Goal: Transaction & Acquisition: Purchase product/service

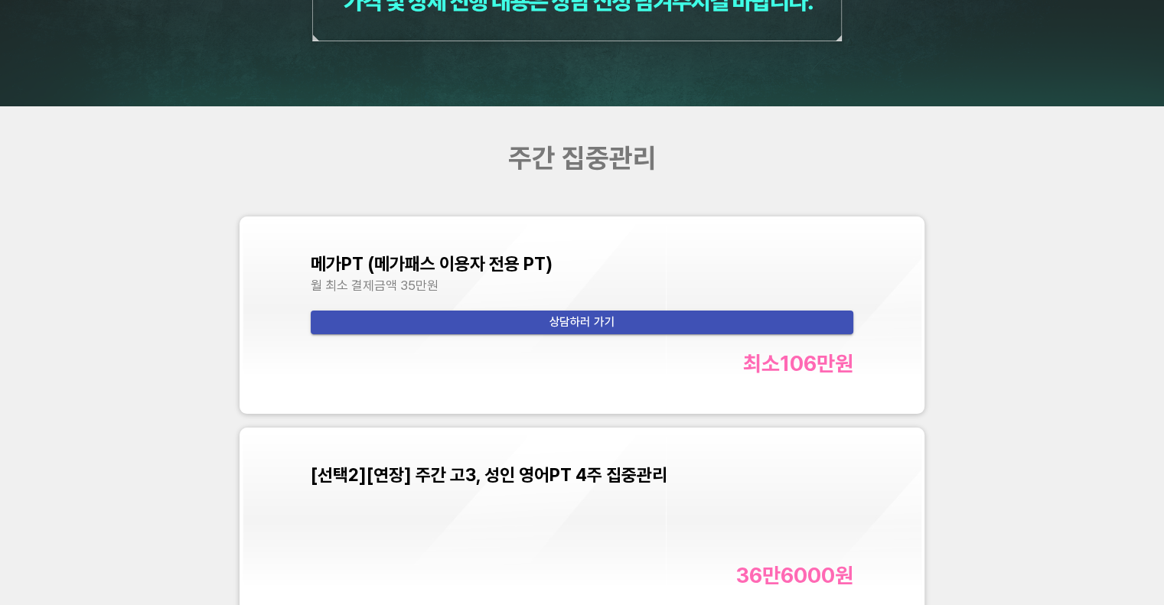
scroll to position [5280, 0]
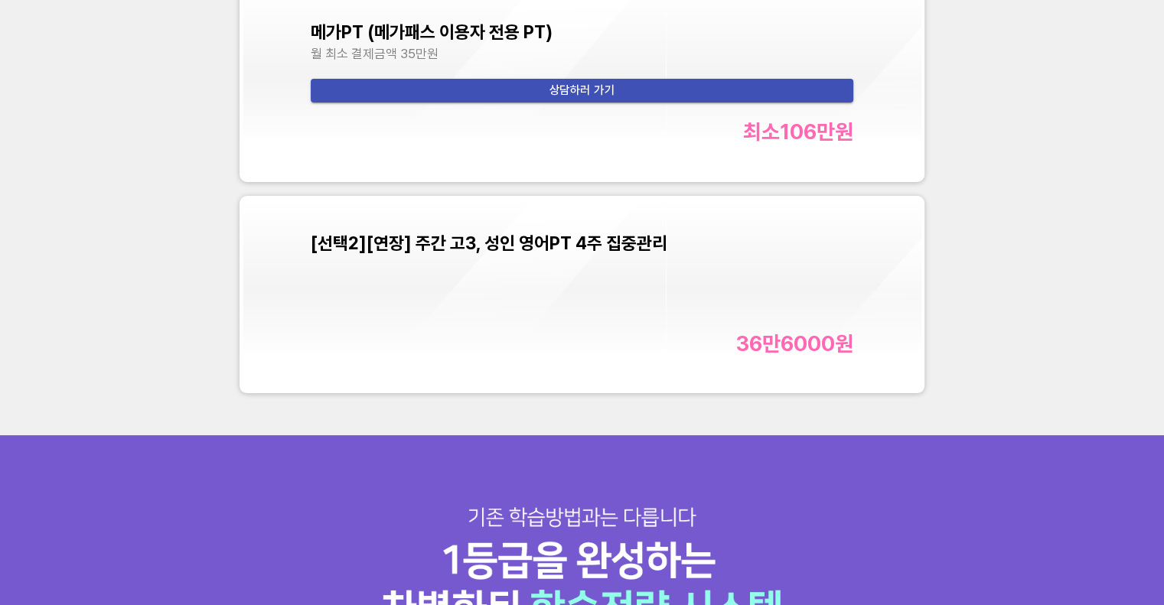
click at [524, 331] on div "36만6000 원" at bounding box center [582, 343] width 543 height 25
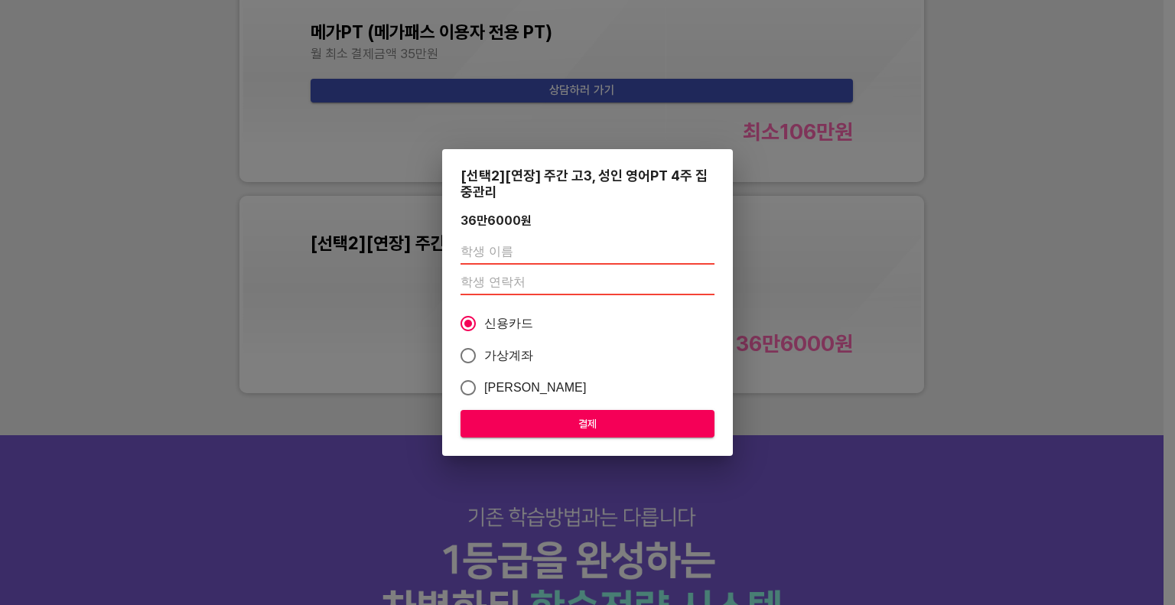
click at [526, 256] on input "text" at bounding box center [588, 252] width 254 height 24
type input "[PERSON_NAME]"
click at [498, 284] on input "number" at bounding box center [588, 283] width 254 height 24
paste input "01059428797"
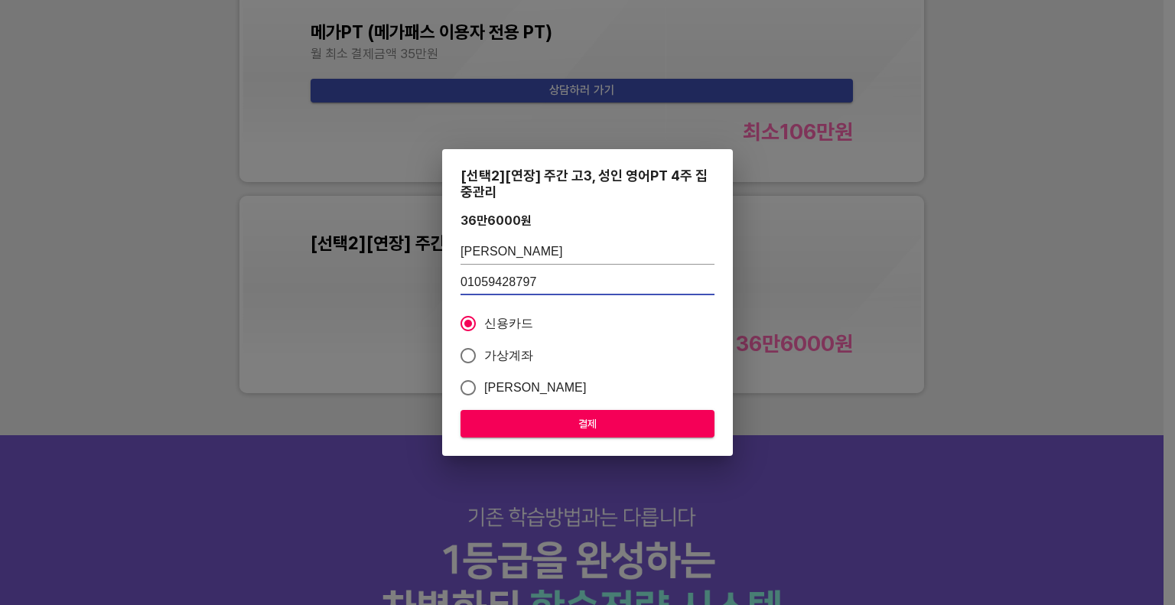
type input "01059428797"
click at [501, 348] on span "가상계좌" at bounding box center [509, 356] width 50 height 18
click at [484, 348] on input "가상계좌" at bounding box center [468, 356] width 32 height 32
radio input "true"
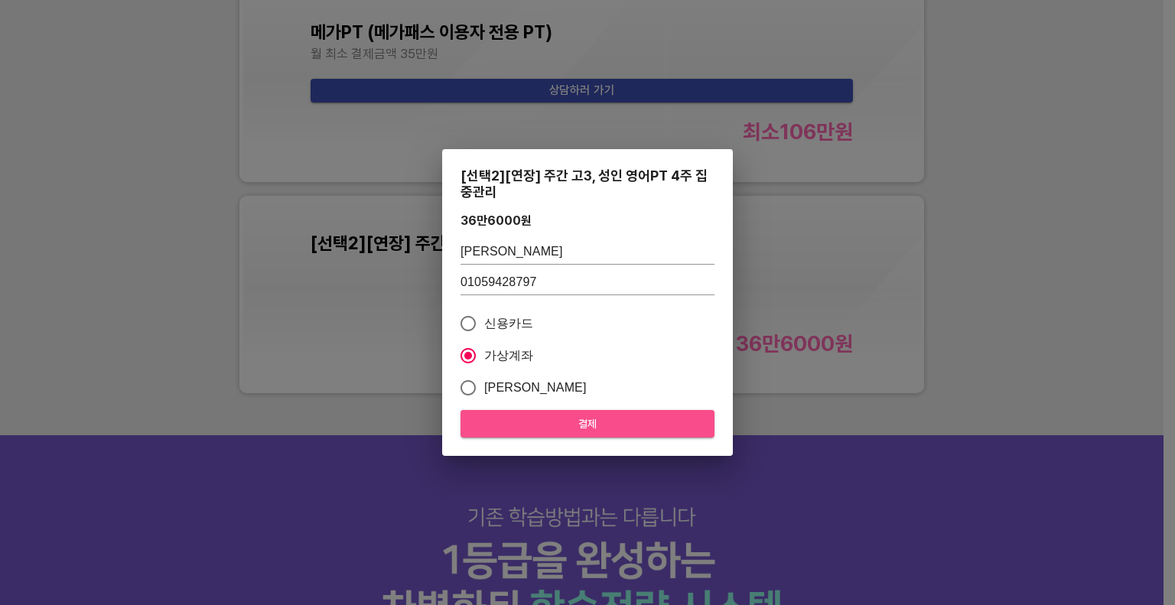
click at [575, 431] on span "결제" at bounding box center [588, 424] width 230 height 19
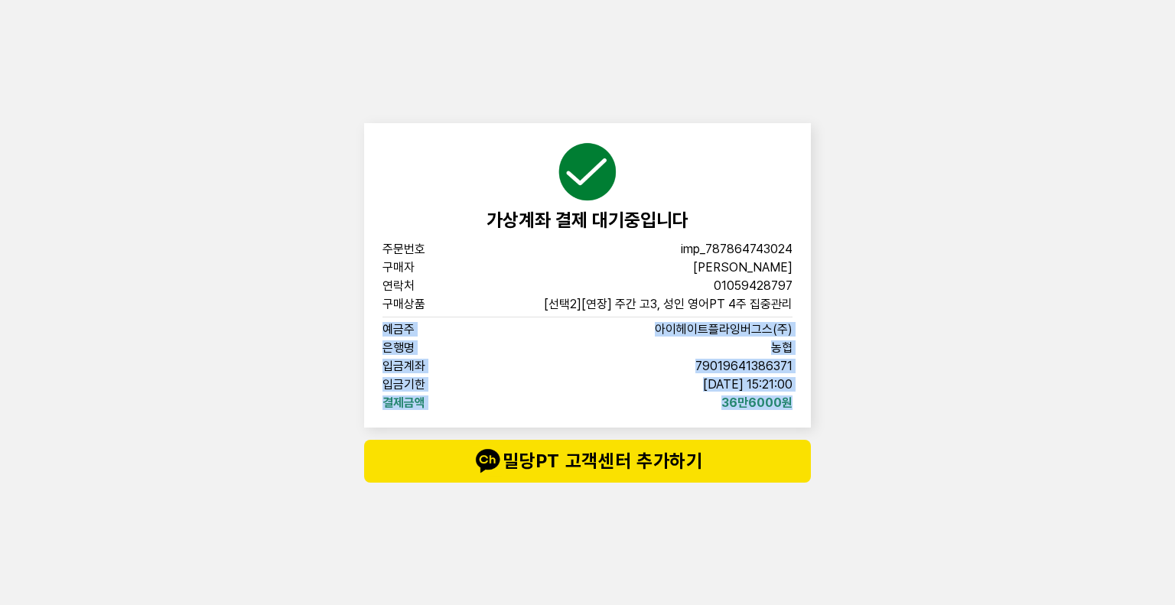
drag, startPoint x: 797, startPoint y: 401, endPoint x: 377, endPoint y: 336, distance: 425.1
click at [377, 336] on div "가상계좌 결제 대기중입니다 주문번호 imp_787864743024 구매자 김사랑 연락처 01059428797 구매상품 [선택2][연장] 주간 …" at bounding box center [587, 275] width 447 height 305
copy div "예금주 아이헤이트플라잉버그스(주) 은행명 농협 입금계좌 79019641386371 입금기한 2025-09-22 15:21:00 결제금액 36만…"
click at [904, 341] on div "가상계좌 결제 대기중입니다 주문번호 imp_787864743024 구매자 김사랑 연락처 01059428797 구매상품 [선택2][연장] 주간 …" at bounding box center [587, 302] width 1175 height 605
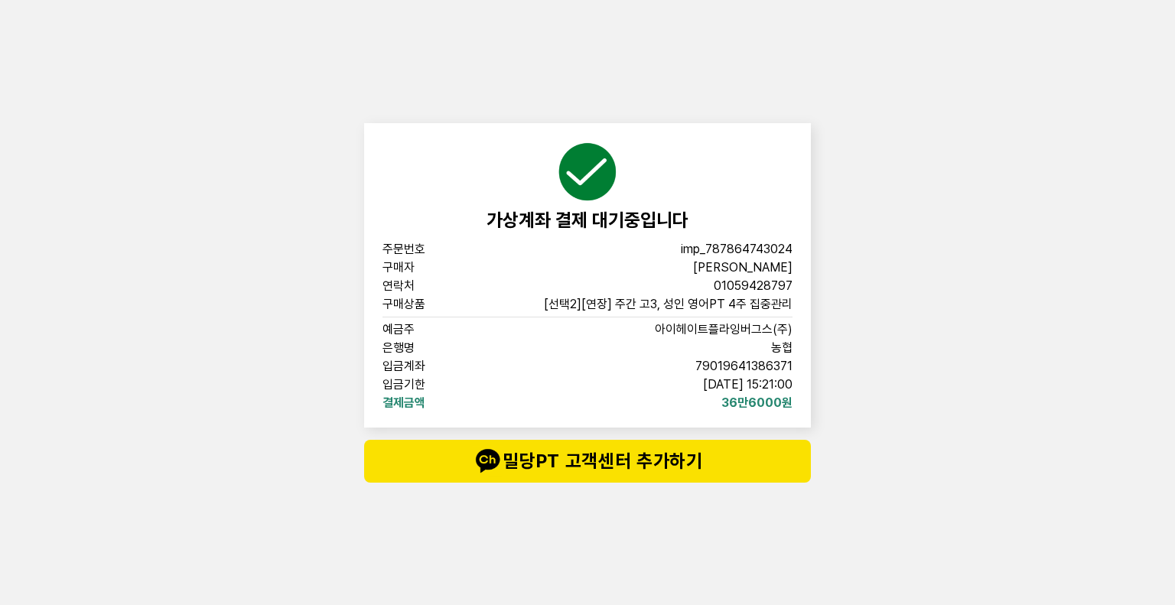
click at [1029, 196] on div "가상계좌 결제 대기중입니다 주문번호 imp_787864743024 구매자 김사랑 연락처 01059428797 구매상품 [선택2][연장] 주간 …" at bounding box center [587, 302] width 1175 height 605
